Goal: Book appointment/travel/reservation

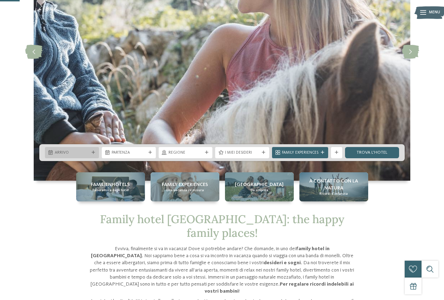
click at [88, 154] on span "Arrivo" at bounding box center [72, 153] width 34 height 6
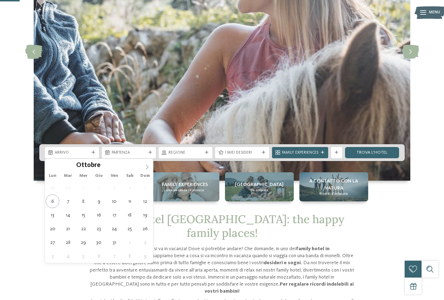
click at [146, 167] on icon at bounding box center [146, 166] width 5 height 5
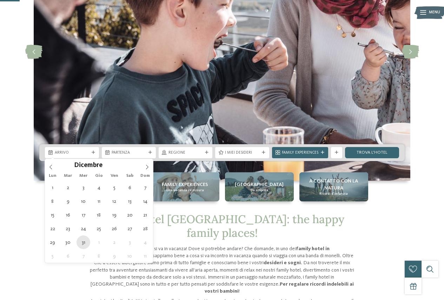
type div "[DATE]"
type input "****"
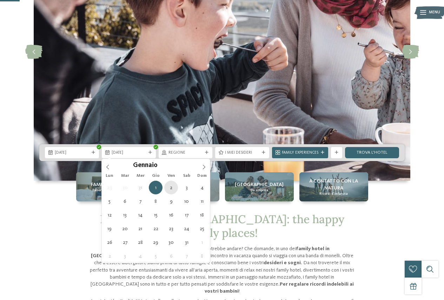
type div "[DATE]"
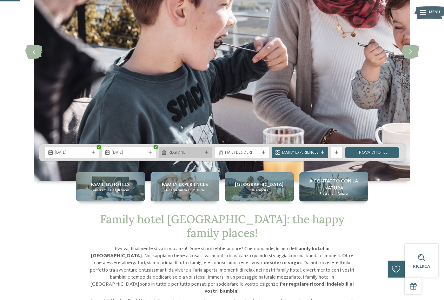
click at [183, 155] on span "Regione" at bounding box center [185, 153] width 34 height 6
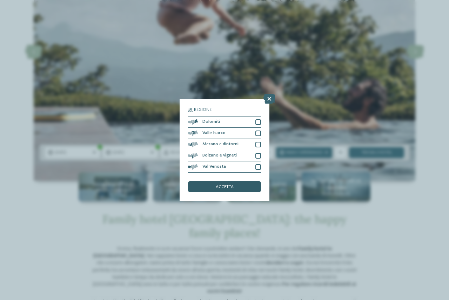
click at [229, 189] on span "accetta" at bounding box center [225, 187] width 18 height 5
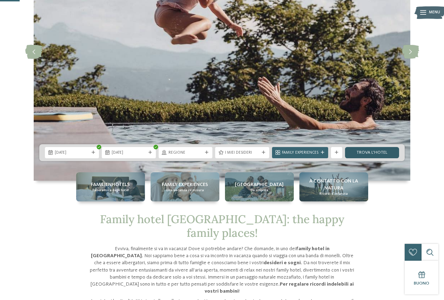
click at [368, 154] on link "trova l’hotel" at bounding box center [372, 152] width 54 height 11
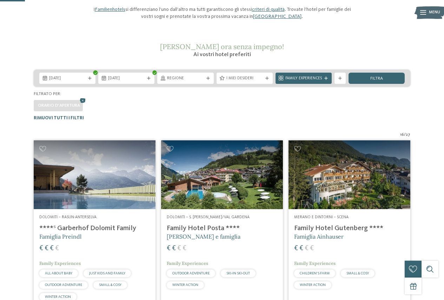
scroll to position [68, 0]
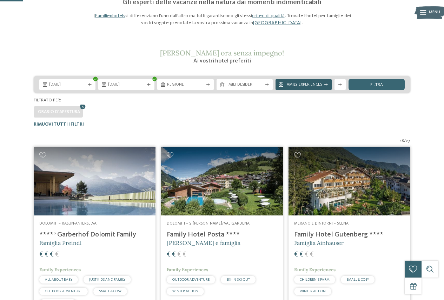
click at [287, 88] on span "Family Experiences" at bounding box center [303, 85] width 36 height 6
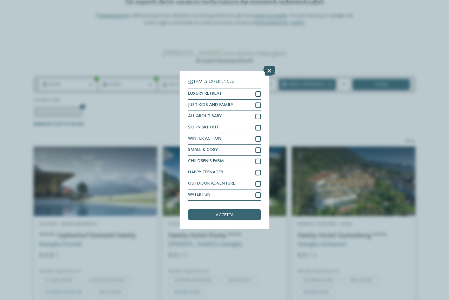
click at [270, 71] on icon at bounding box center [269, 71] width 12 height 10
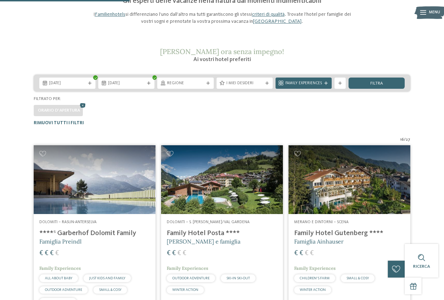
scroll to position [0, 0]
